Goal: Task Accomplishment & Management: Manage account settings

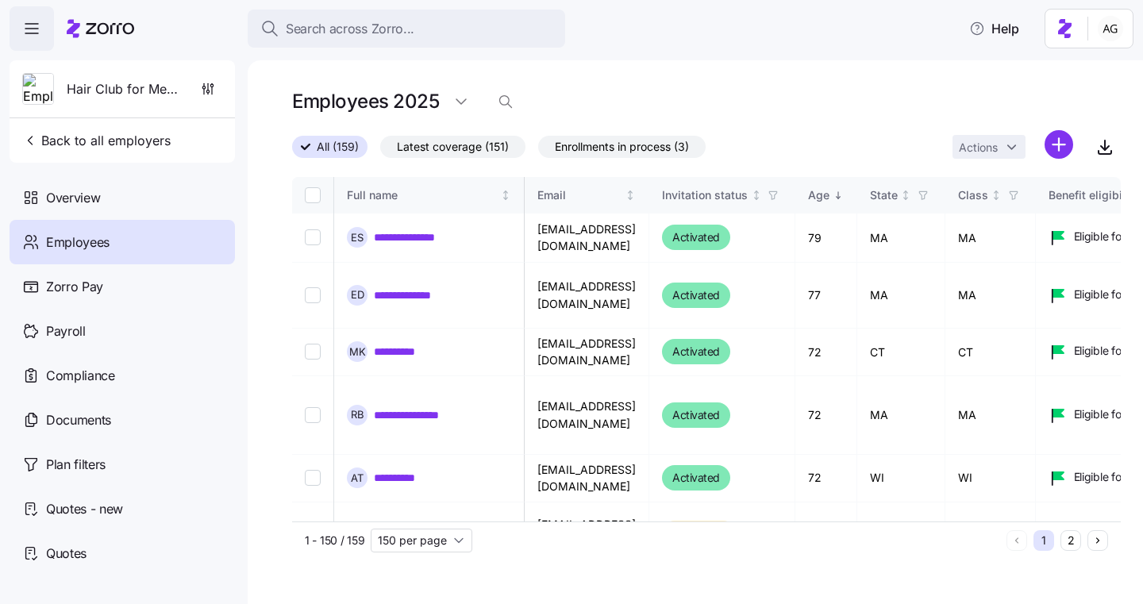
scroll to position [0, 591]
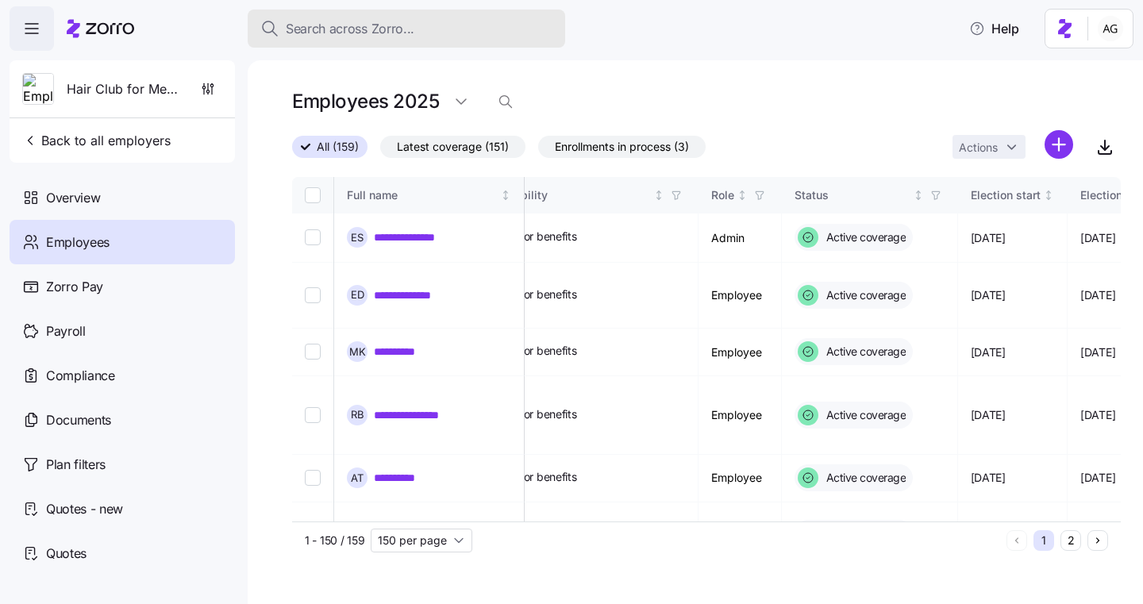
click at [347, 24] on span "Search across Zorro..." at bounding box center [350, 29] width 129 height 20
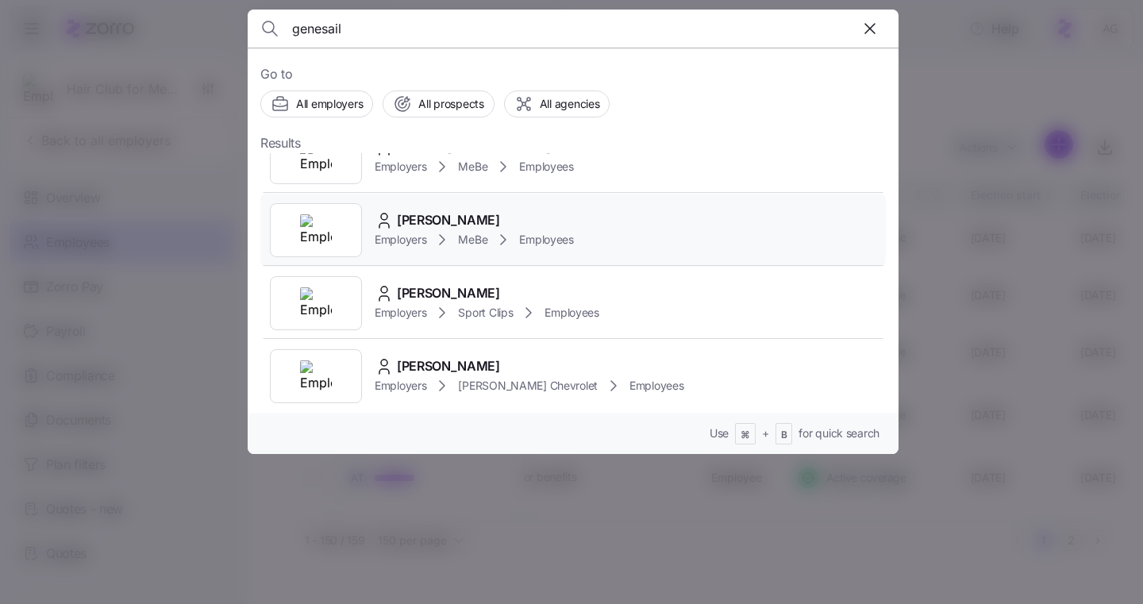
scroll to position [40, 0]
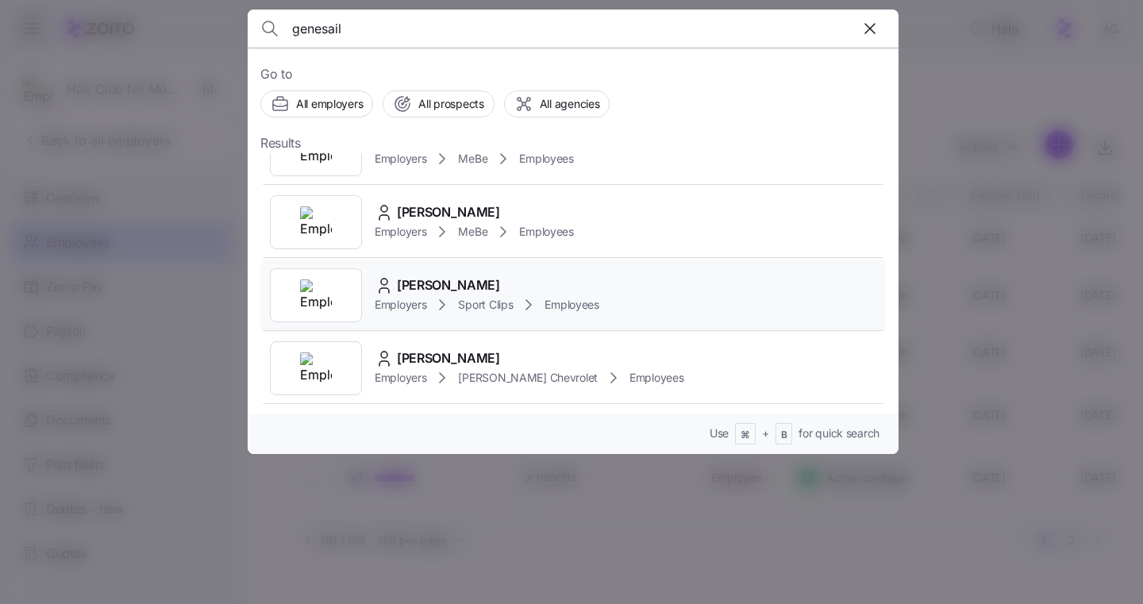
type input "genesail"
click at [476, 305] on span "Sport Clips" at bounding box center [485, 305] width 55 height 16
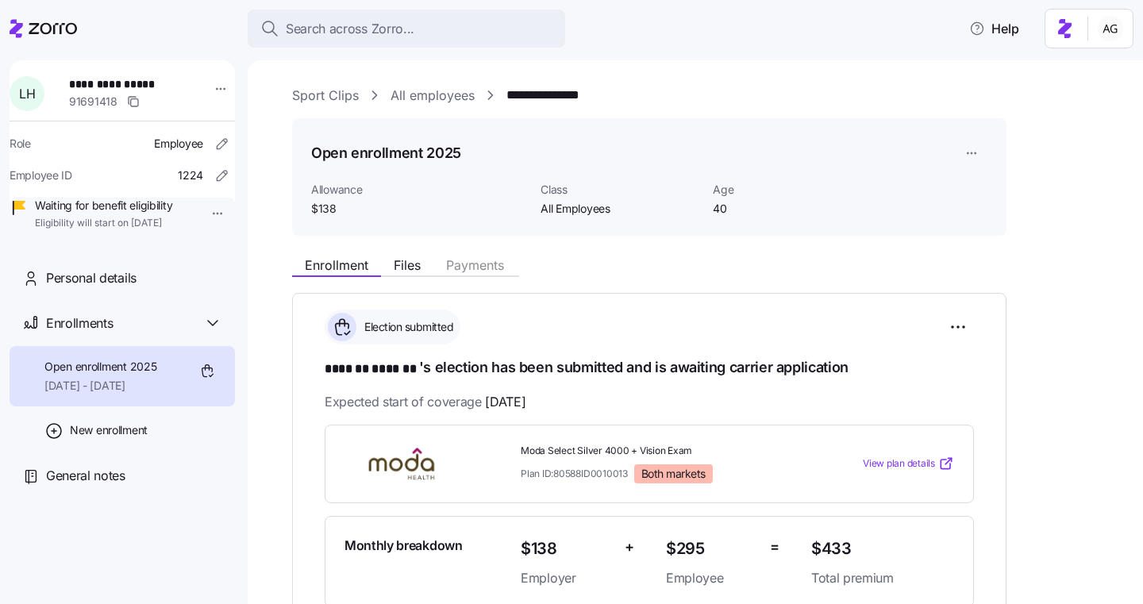
click at [332, 101] on link "Sport Clips" at bounding box center [325, 96] width 67 height 20
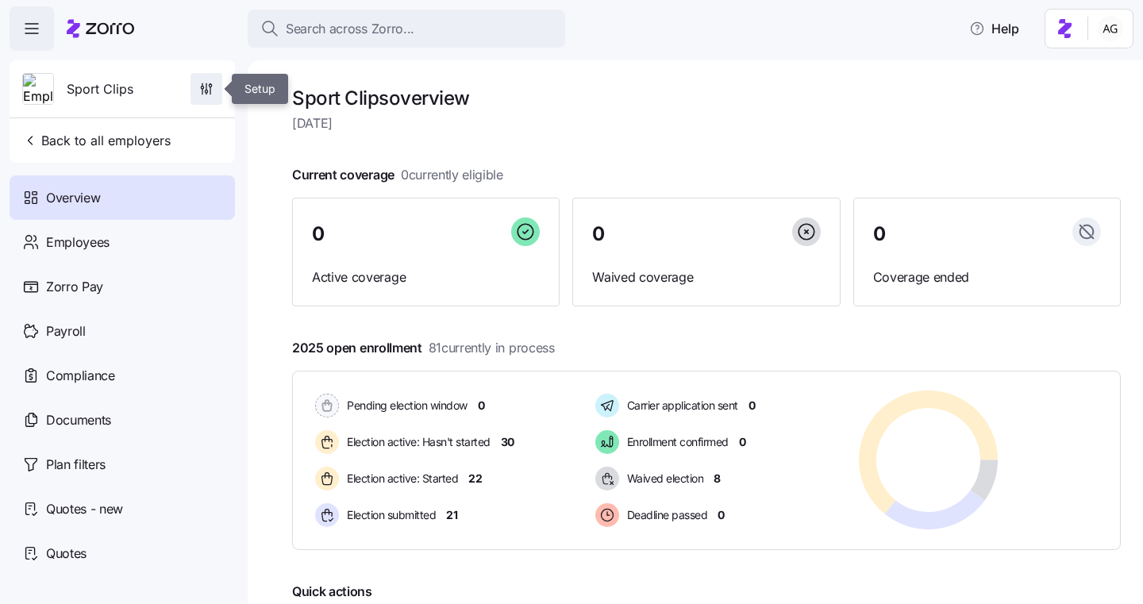
click at [206, 88] on icon "button" at bounding box center [206, 86] width 0 height 6
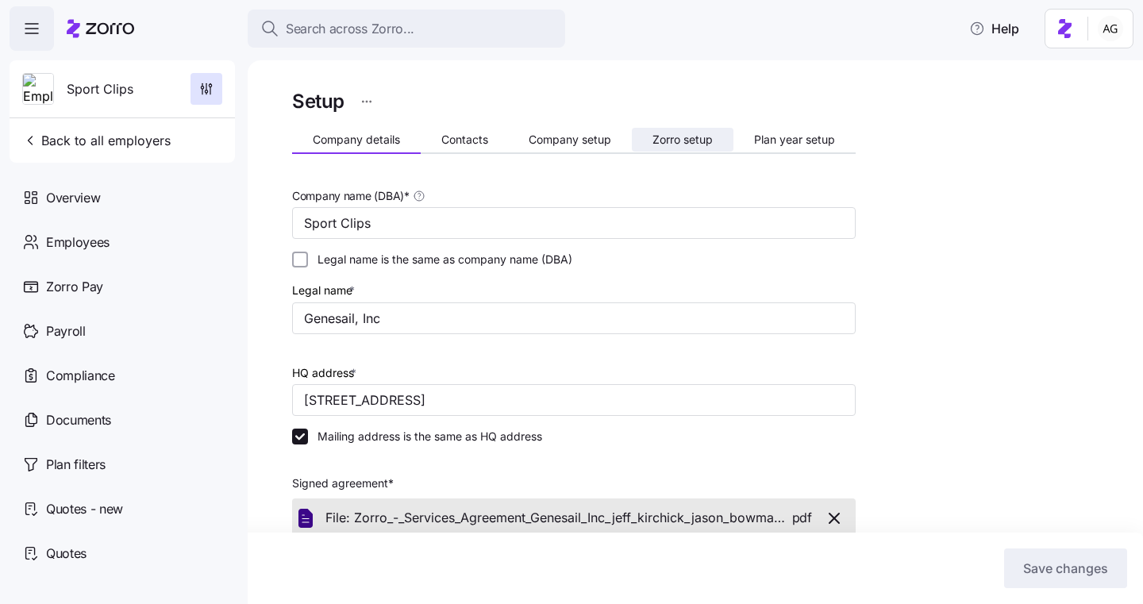
click at [676, 143] on span "Zorro setup" at bounding box center [682, 139] width 60 height 11
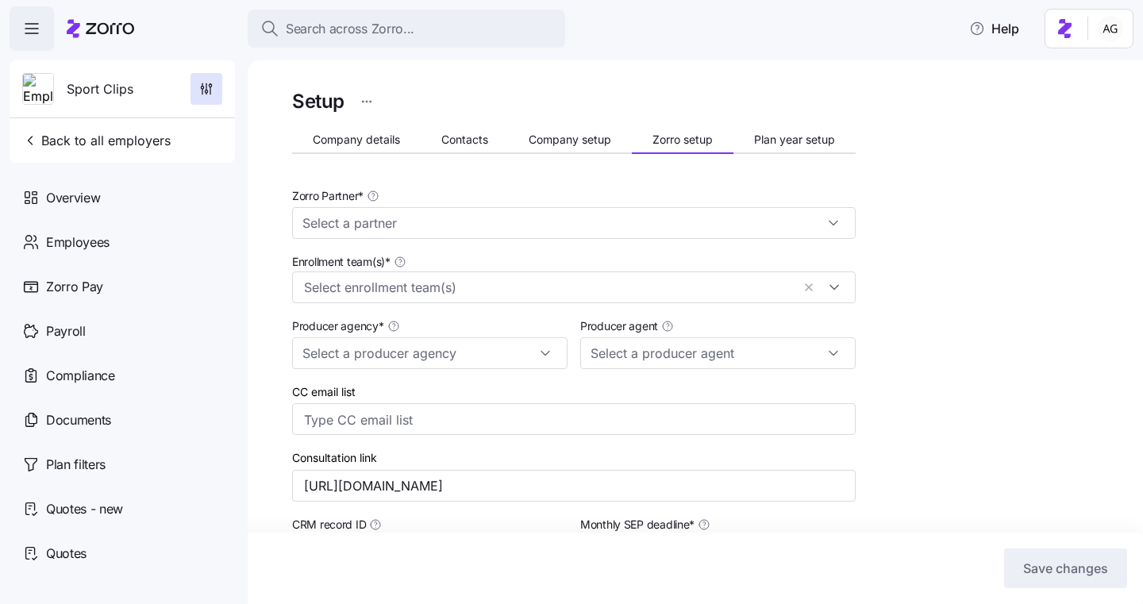
type input "Zorro"
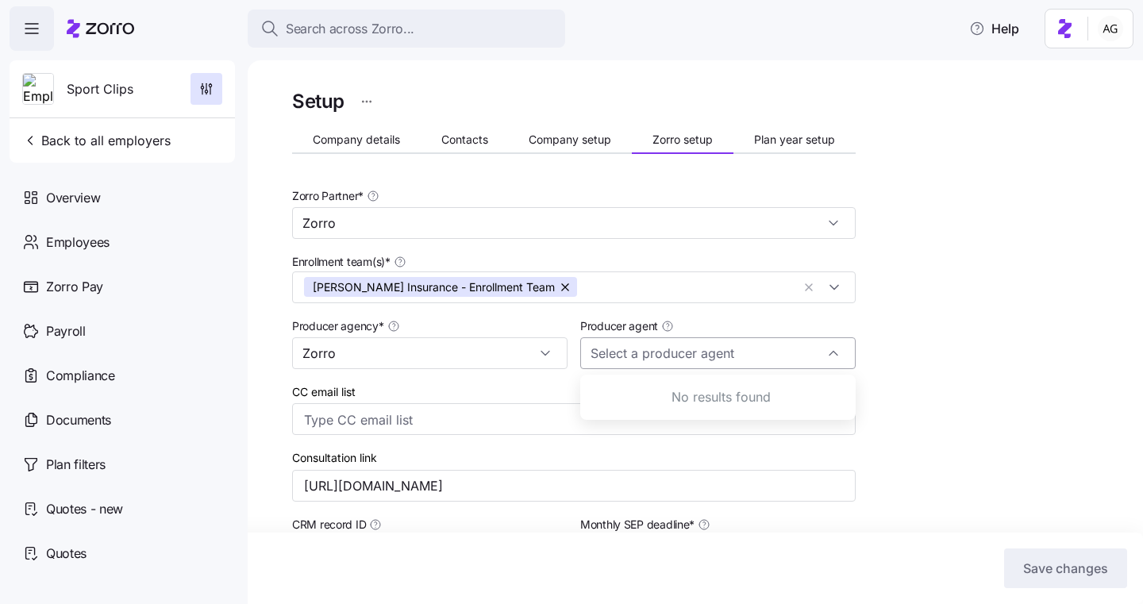
click at [609, 355] on input "Producer agent" at bounding box center [717, 353] width 275 height 32
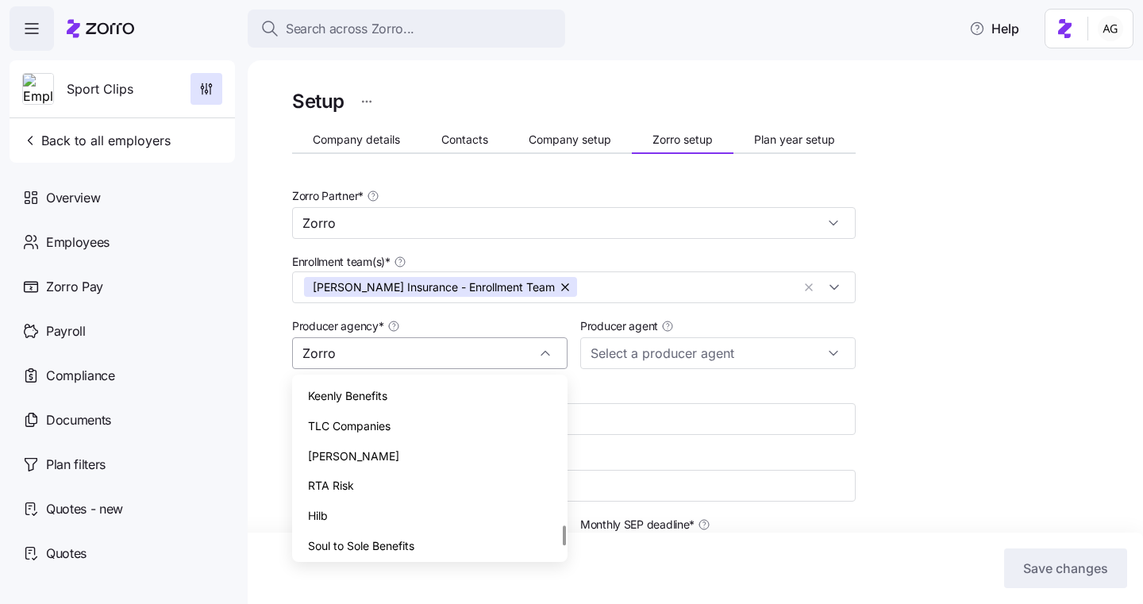
click at [485, 355] on input "Zorro" at bounding box center [429, 353] width 275 height 32
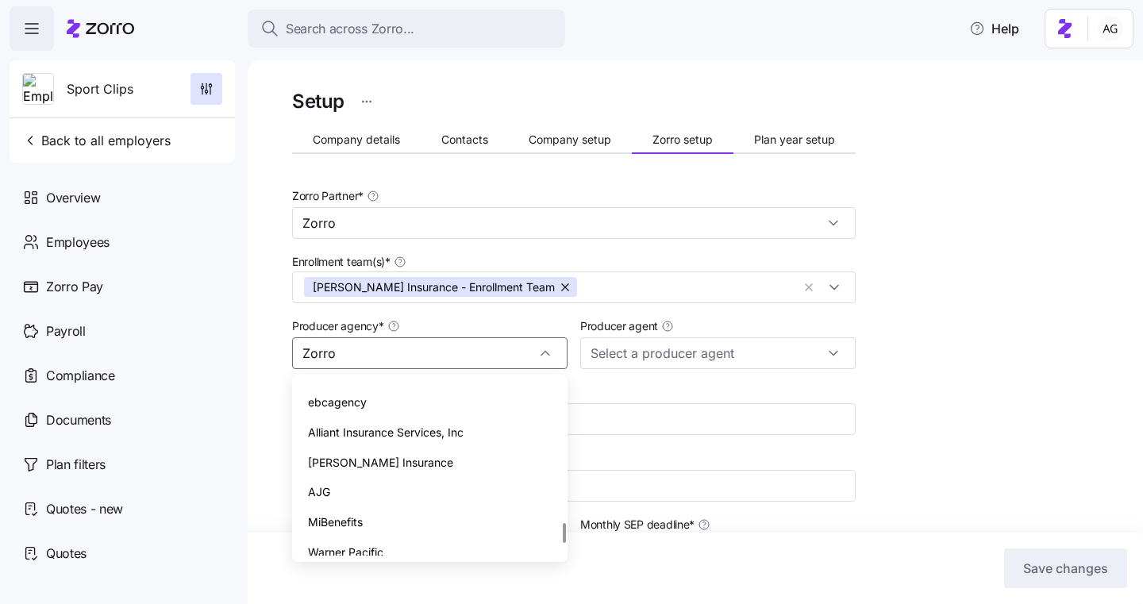
scroll to position [1238, 0]
click at [451, 447] on div "[PERSON_NAME] Insurance" at bounding box center [429, 462] width 263 height 30
type input "[PERSON_NAME] Insurance"
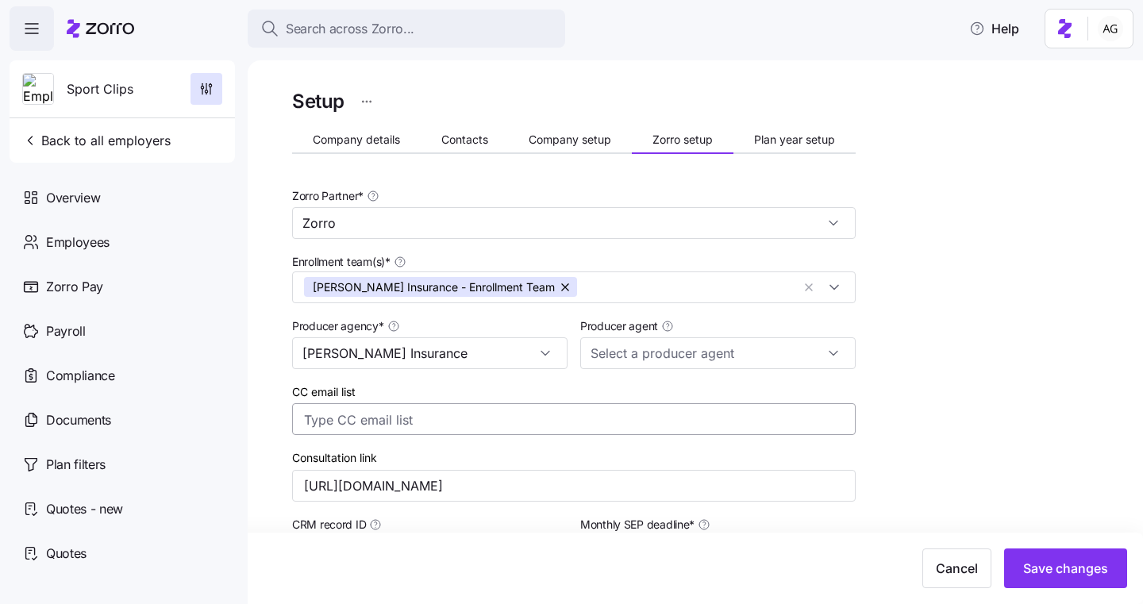
type input "[PERSON_NAME] ([PERSON_NAME][EMAIL_ADDRESS][DOMAIN_NAME])"
click at [1052, 580] on button "Save changes" at bounding box center [1065, 568] width 123 height 40
